Goal: Information Seeking & Learning: Find specific fact

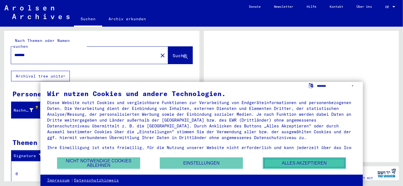
click at [276, 160] on button "Alles akzeptieren" at bounding box center [304, 162] width 83 height 11
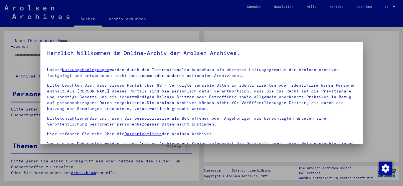
type input "*******"
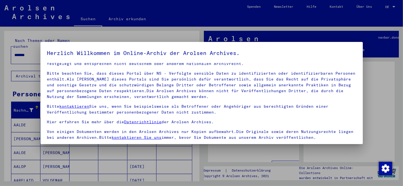
scroll to position [46, 0]
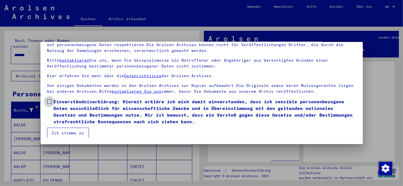
click at [49, 101] on span at bounding box center [49, 101] width 4 height 4
click at [60, 133] on button "Ich stimme zu" at bounding box center [68, 133] width 42 height 11
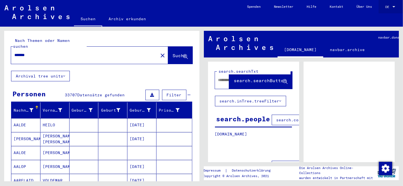
click at [388, 7] on span "DE" at bounding box center [389, 7] width 6 height 4
click at [391, 8] on span "English" at bounding box center [384, 10] width 22 height 10
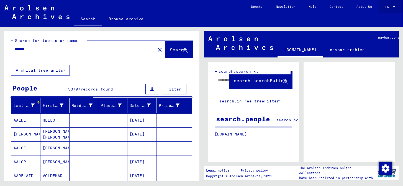
click at [387, 11] on div "EN EN" at bounding box center [391, 8] width 11 height 14
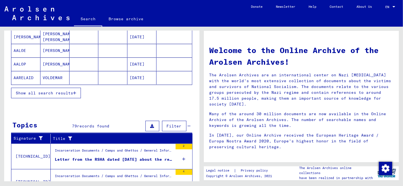
scroll to position [111, 0]
